Goal: Transaction & Acquisition: Subscribe to service/newsletter

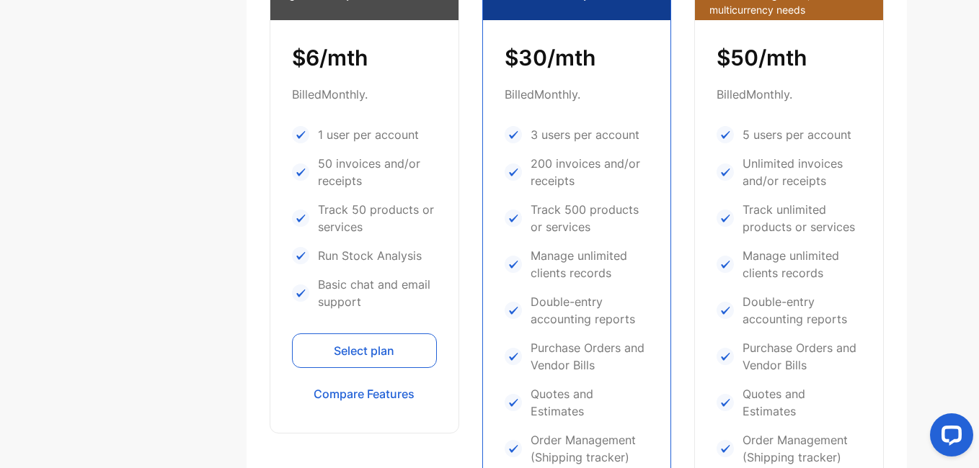
scroll to position [482, 0]
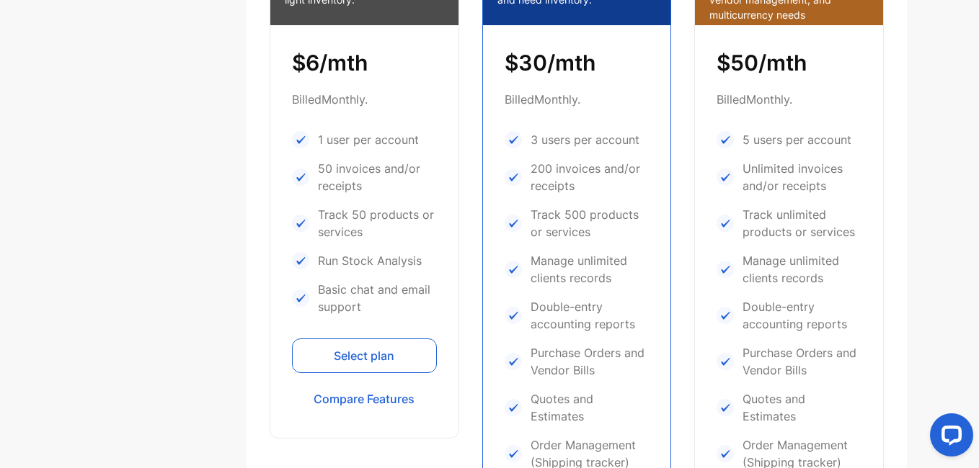
click at [337, 345] on button "Select plan" at bounding box center [364, 356] width 145 height 35
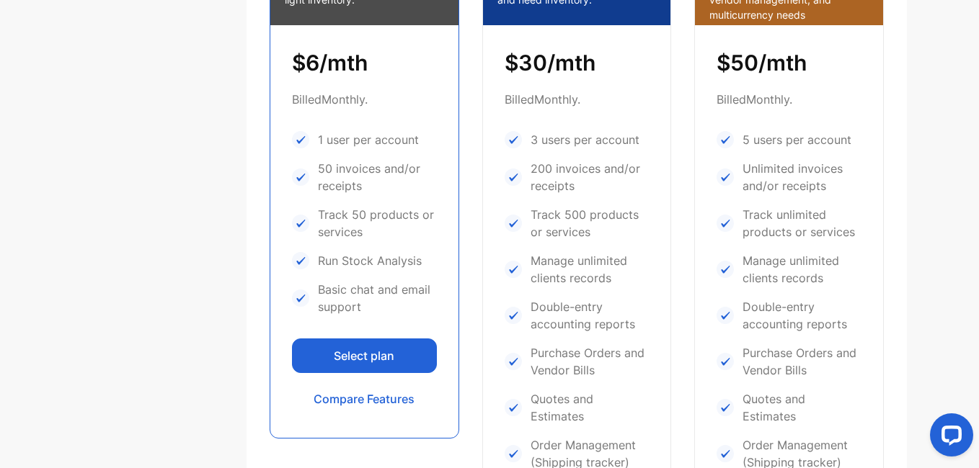
click at [339, 356] on button "Select plan" at bounding box center [364, 356] width 145 height 35
click at [366, 365] on button "Select plan" at bounding box center [364, 356] width 145 height 35
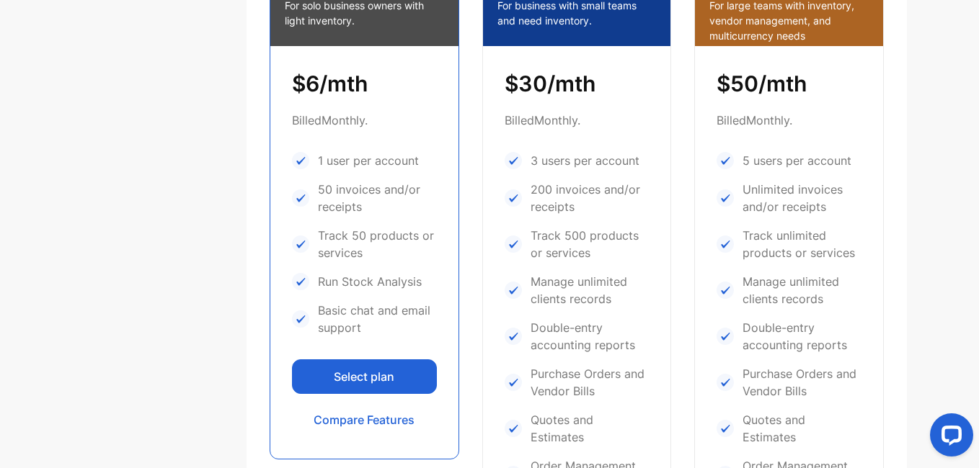
scroll to position [457, 0]
